Goal: Task Accomplishment & Management: Complete application form

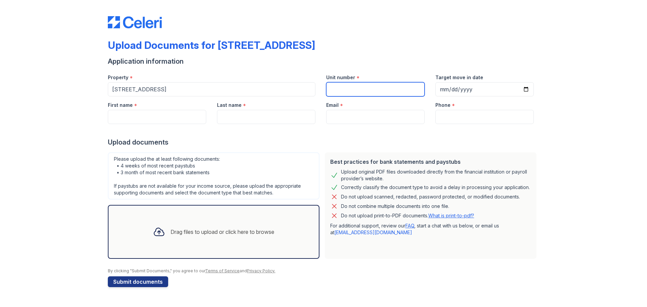
click at [387, 95] on input "Unit number" at bounding box center [375, 89] width 98 height 14
type input "615"
click at [175, 109] on div "First name *" at bounding box center [157, 102] width 98 height 13
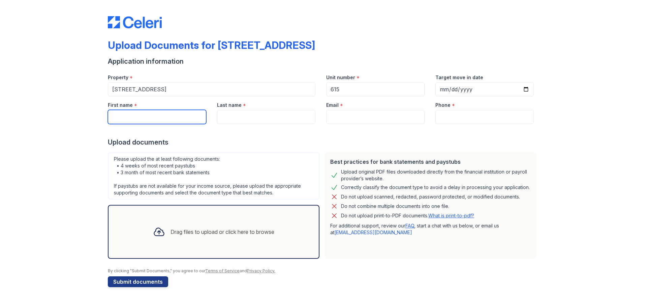
click at [173, 117] on input "First name" at bounding box center [157, 117] width 98 height 14
type input "[PERSON_NAME]"
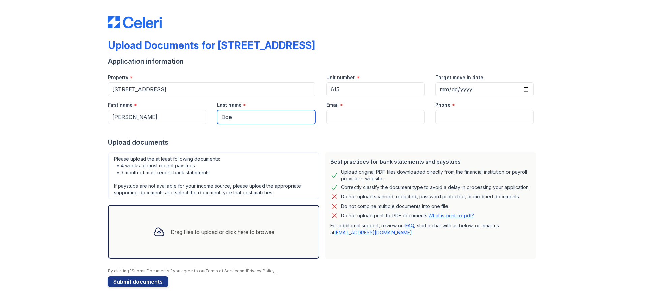
type input "Doe"
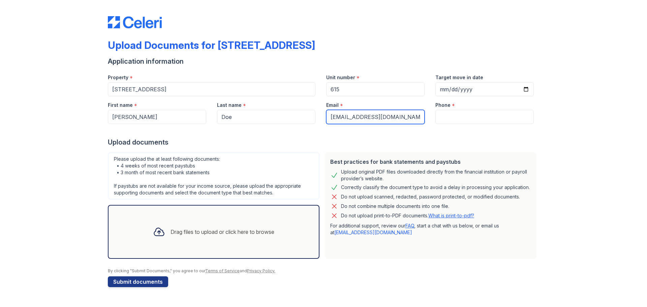
type input "[EMAIL_ADDRESS][DOMAIN_NAME]"
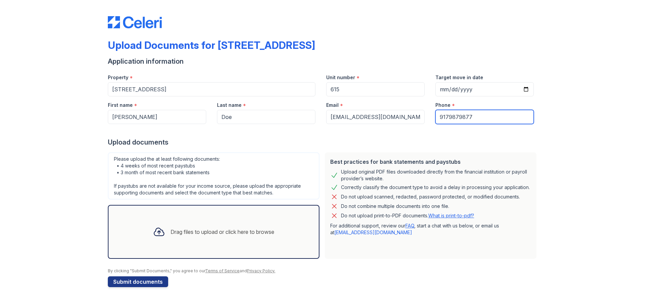
click at [458, 117] on input "9179879877" at bounding box center [485, 117] width 98 height 14
type input "9179879877"
click at [578, 241] on div "Upload Documents for [STREET_ADDRESS] Application information Property * [STREE…" at bounding box center [324, 150] width 626 height 301
click at [70, 136] on div "Upload Documents for [STREET_ADDRESS] Application information Property * [STREE…" at bounding box center [324, 150] width 626 height 301
click at [111, 155] on div "Please upload the at least following documents: • 4 weeks of most recent paystu…" at bounding box center [214, 175] width 212 height 47
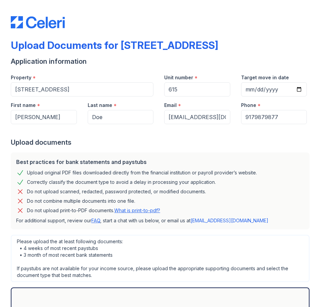
click at [208, 77] on div "Unit number *" at bounding box center [197, 75] width 66 height 13
click at [190, 92] on input "615" at bounding box center [197, 89] width 66 height 14
